Goal: Task Accomplishment & Management: Manage account settings

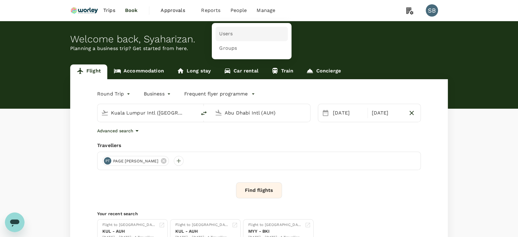
click at [227, 33] on span "Users" at bounding box center [225, 33] width 13 height 7
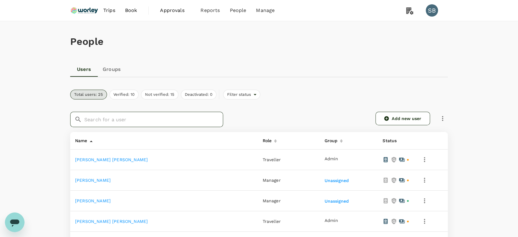
click at [167, 119] on input "text" at bounding box center [153, 119] width 139 height 15
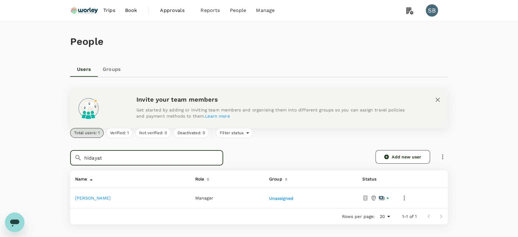
type input "hidayat"
click at [111, 197] on link "MUHAMMAD HIDAYAT BIN ISKANDAR" at bounding box center [93, 197] width 36 height 5
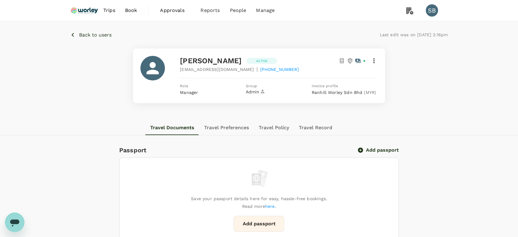
click at [370, 64] on icon at bounding box center [373, 60] width 7 height 7
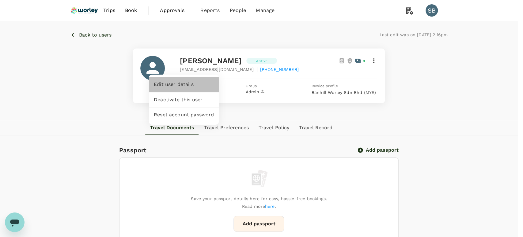
click at [184, 80] on div "Edit user details" at bounding box center [184, 84] width 70 height 15
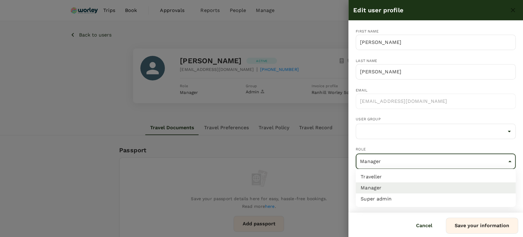
click at [389, 199] on li "Super admin" at bounding box center [436, 198] width 160 height 11
type input "super-admin"
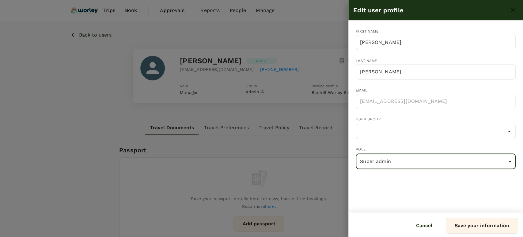
click at [471, 227] on button "Save your information" at bounding box center [482, 225] width 72 height 16
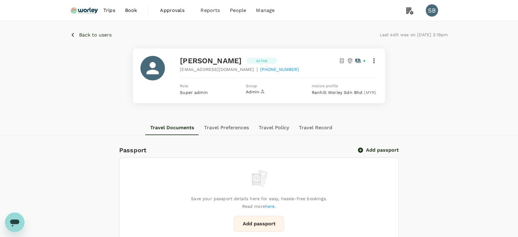
click at [432, 134] on div "Travel Documents Travel Preferences Travel Policy Travel Record" at bounding box center [258, 127] width 377 height 15
click at [88, 12] on img at bounding box center [84, 10] width 28 height 13
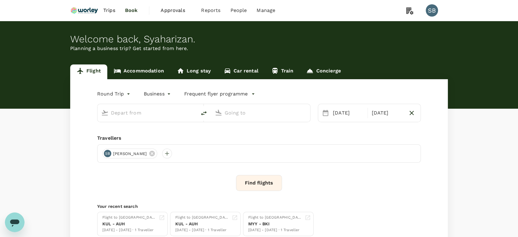
type input "Kuala Lumpur Intl ([GEOGRAPHIC_DATA])"
type input "Abu Dhabi Intl (AUH)"
type input "Kuala Lumpur Intl ([GEOGRAPHIC_DATA])"
type input "Abu Dhabi Intl (AUH)"
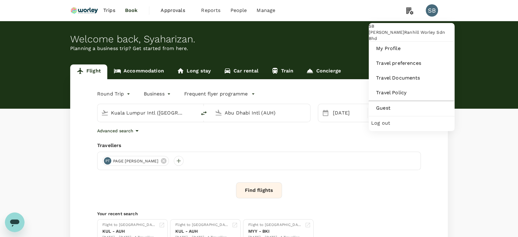
click at [429, 15] on div "SB" at bounding box center [432, 10] width 12 height 12
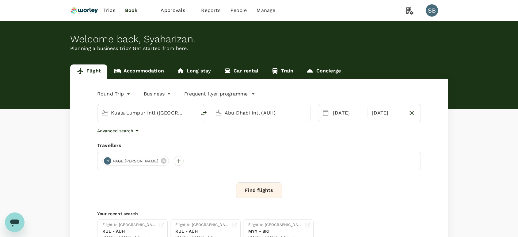
click at [429, 15] on div "SB" at bounding box center [432, 10] width 12 height 12
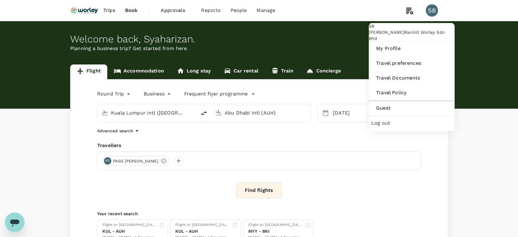
click at [394, 127] on span "Log out" at bounding box center [411, 122] width 81 height 7
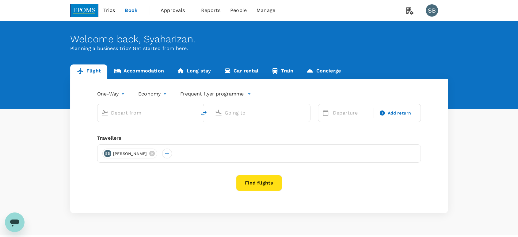
type input "Shanghai Pudong Intl (PVG)"
type input "Kuala Lumpur Intl ([GEOGRAPHIC_DATA])"
